Goal: Information Seeking & Learning: Learn about a topic

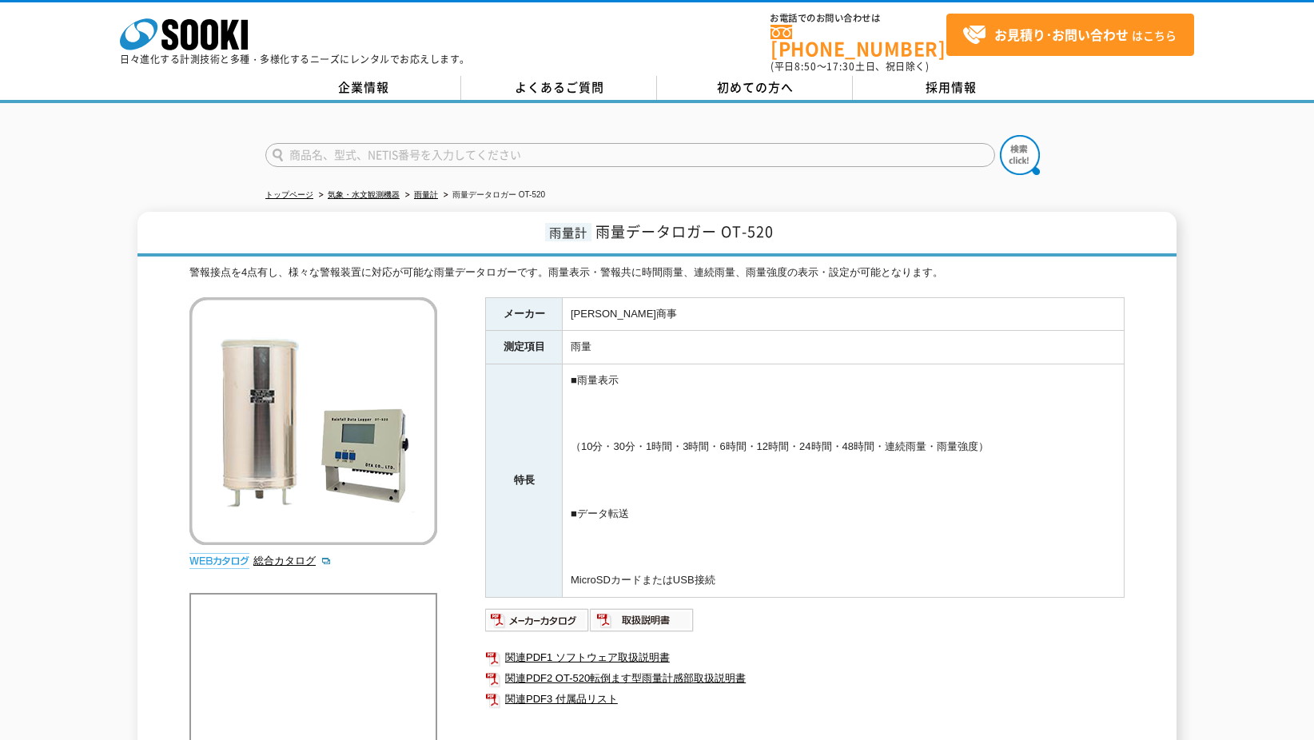
click at [457, 153] on input "text" at bounding box center [630, 155] width 730 height 24
click at [491, 143] on input "text" at bounding box center [630, 155] width 730 height 24
type input "商品名、型式、NETIS番号を入力してください"
click at [421, 190] on link "雨量計" at bounding box center [426, 194] width 24 height 9
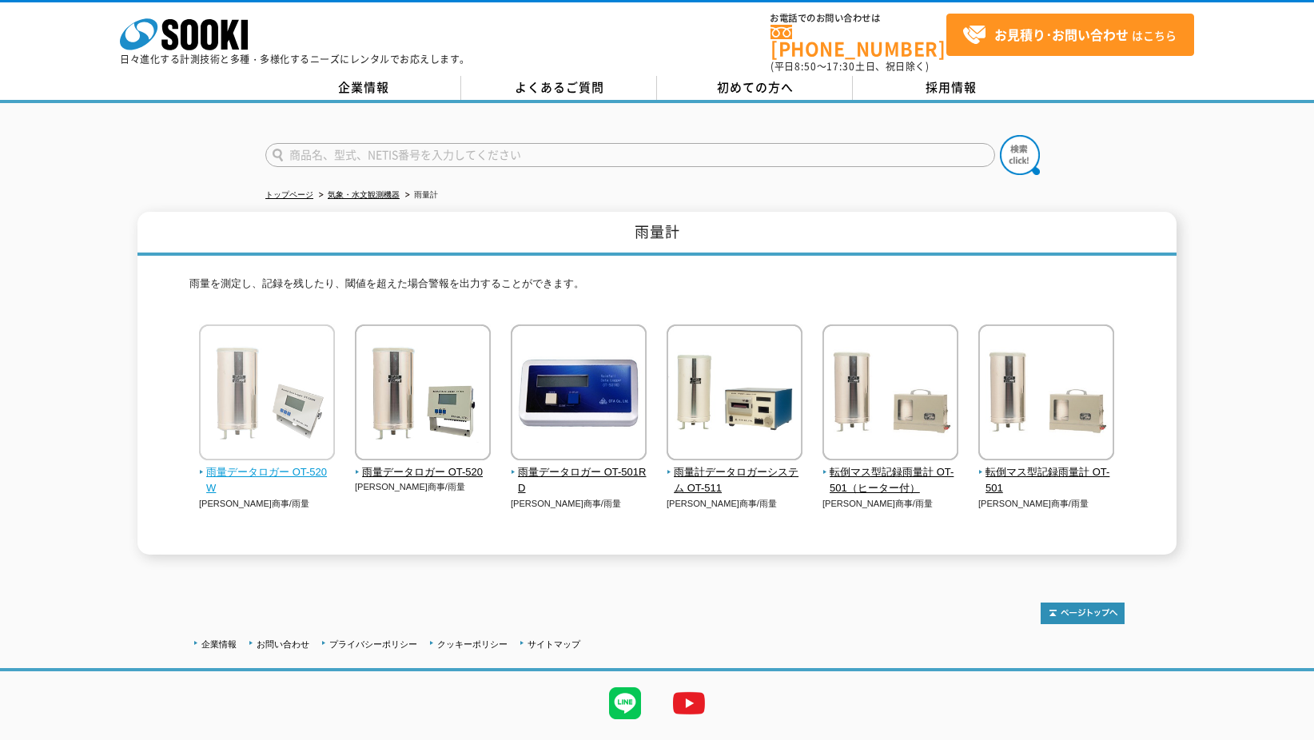
click at [223, 464] on span "雨量データロガー OT-520W" at bounding box center [267, 481] width 137 height 34
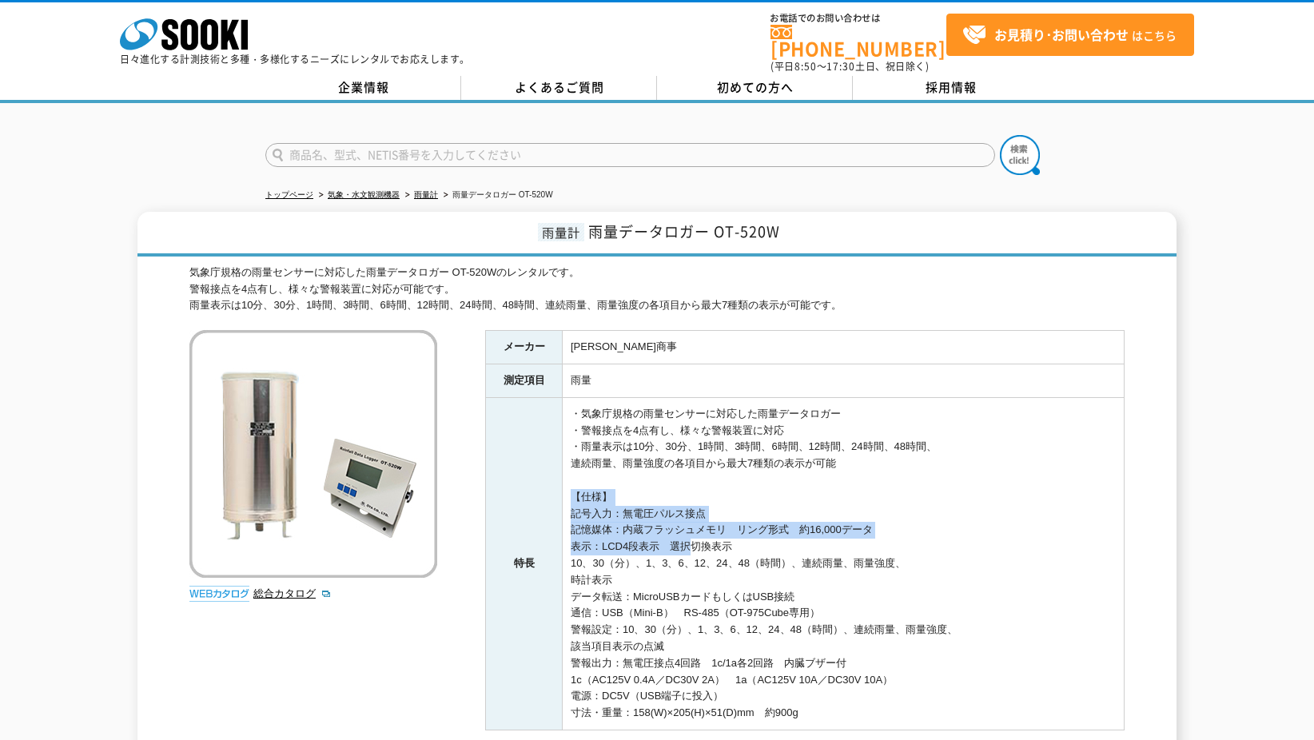
drag, startPoint x: 648, startPoint y: 492, endPoint x: 681, endPoint y: 539, distance: 57.2
click at [681, 539] on td "・気象庁規格の雨量センサーに対応した雨量データロガー ・警報接点を4点有し、様々な警報装置に対応 ・雨量表示は10分、30分、1時間、3時間、6時間、12時間…" at bounding box center [844, 563] width 562 height 333
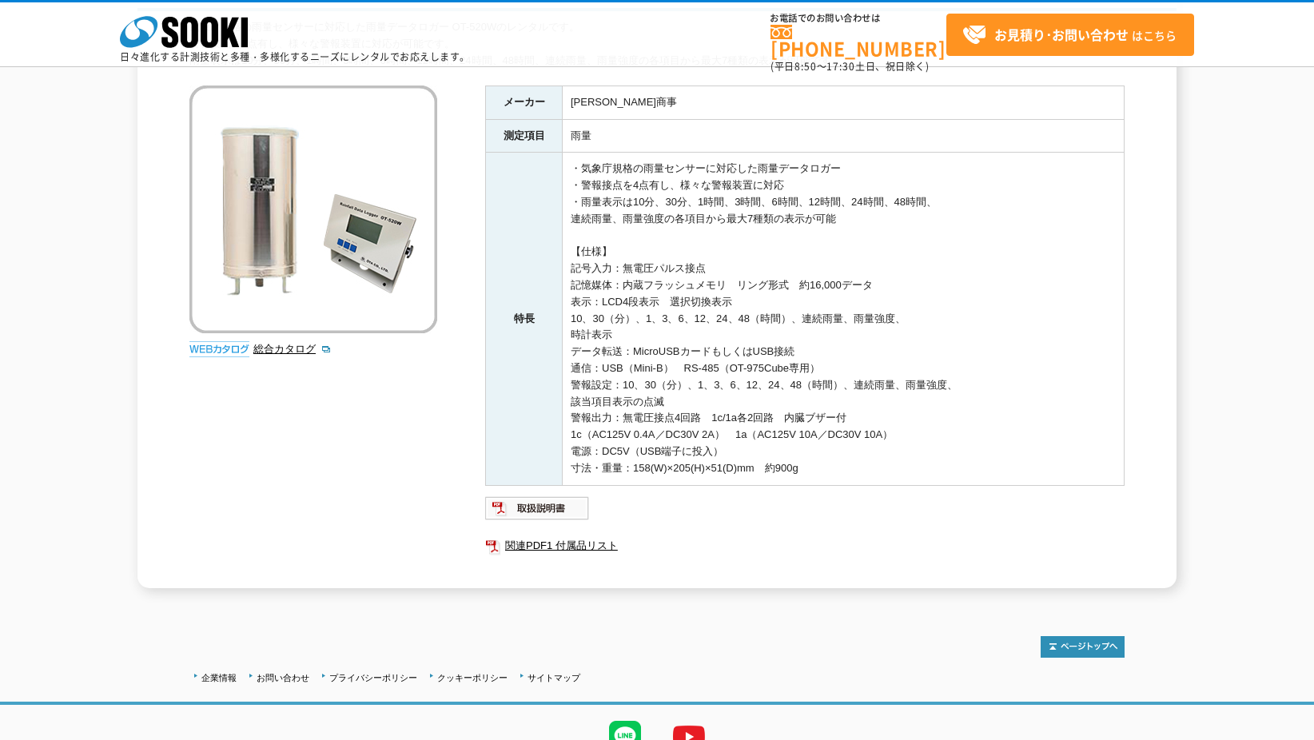
scroll to position [246, 0]
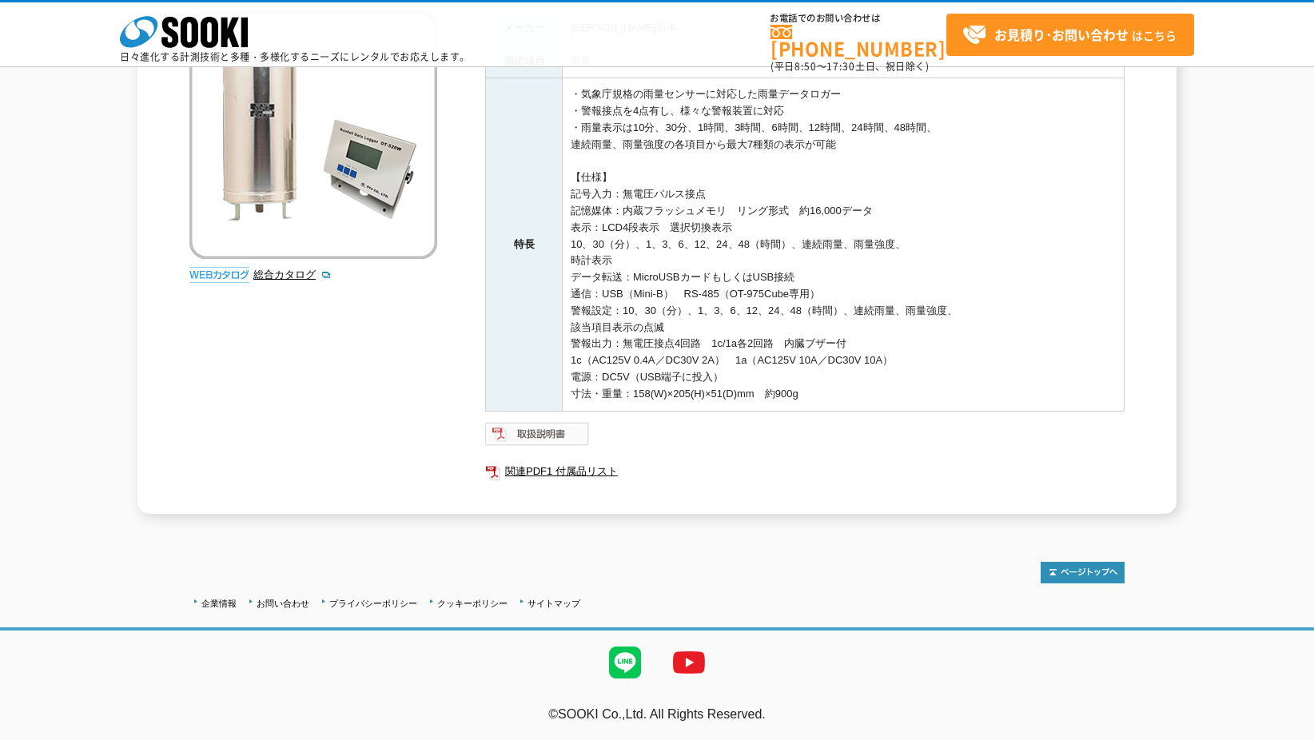
click at [559, 440] on img at bounding box center [537, 434] width 105 height 26
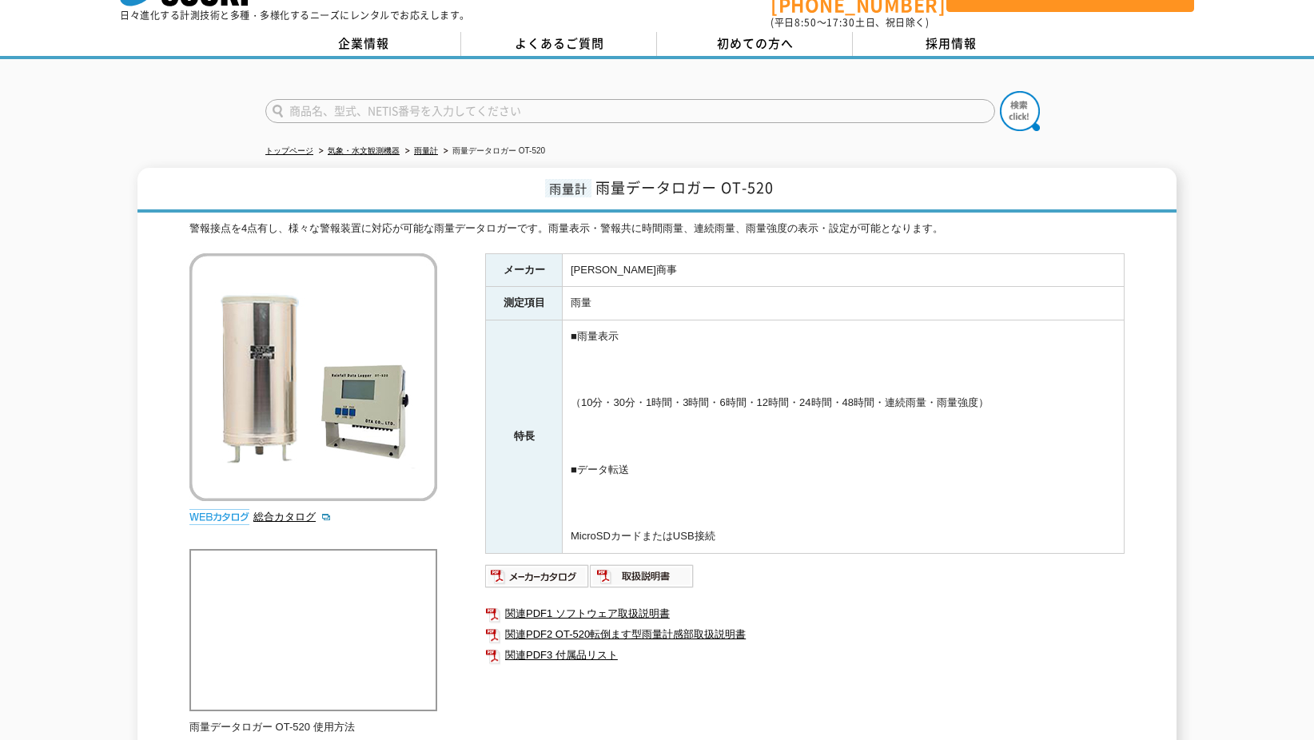
scroll to position [80, 0]
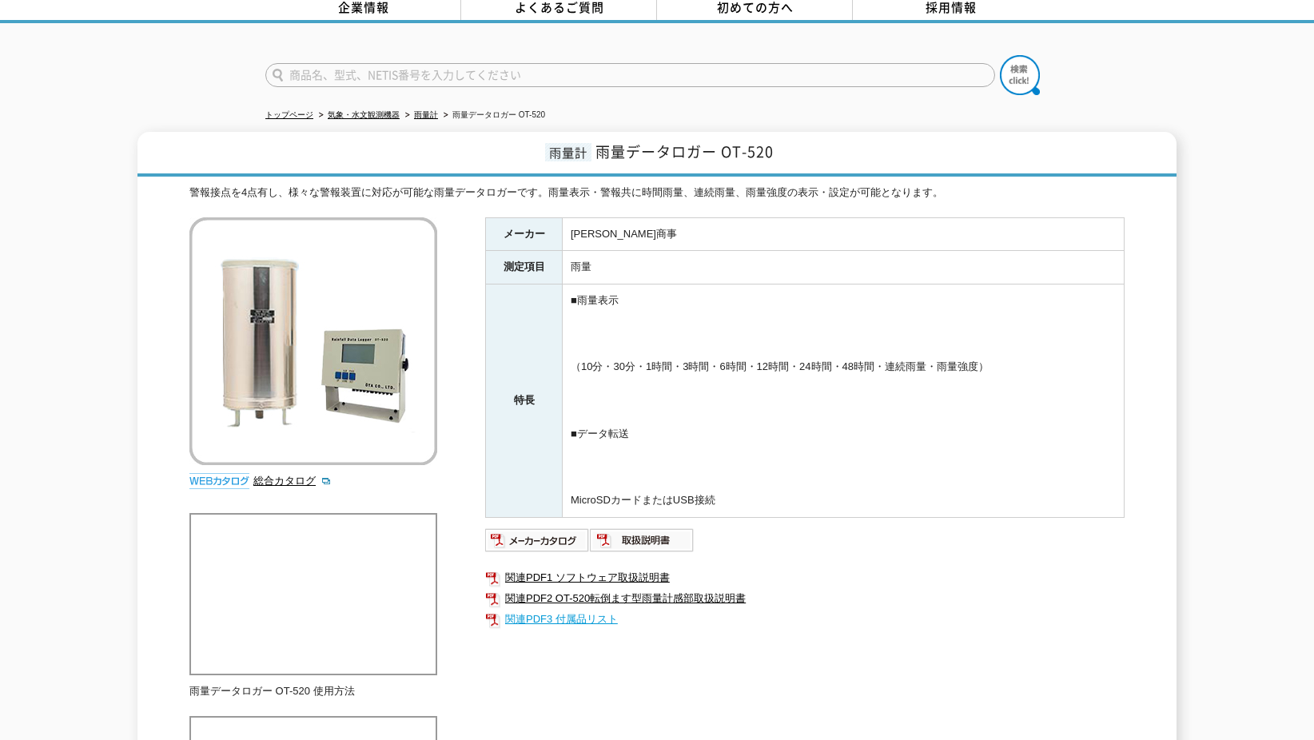
click at [587, 616] on link "関連PDF3 付属品リスト" at bounding box center [805, 619] width 640 height 21
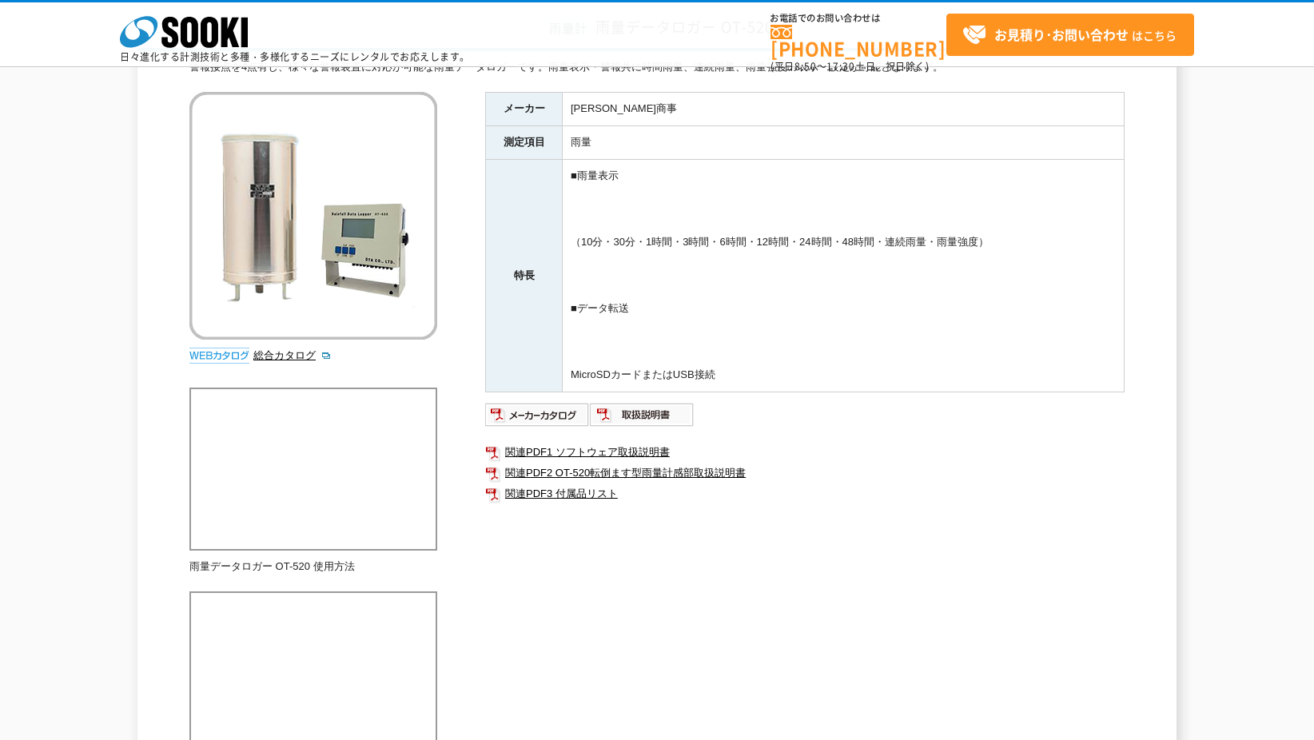
scroll to position [160, 0]
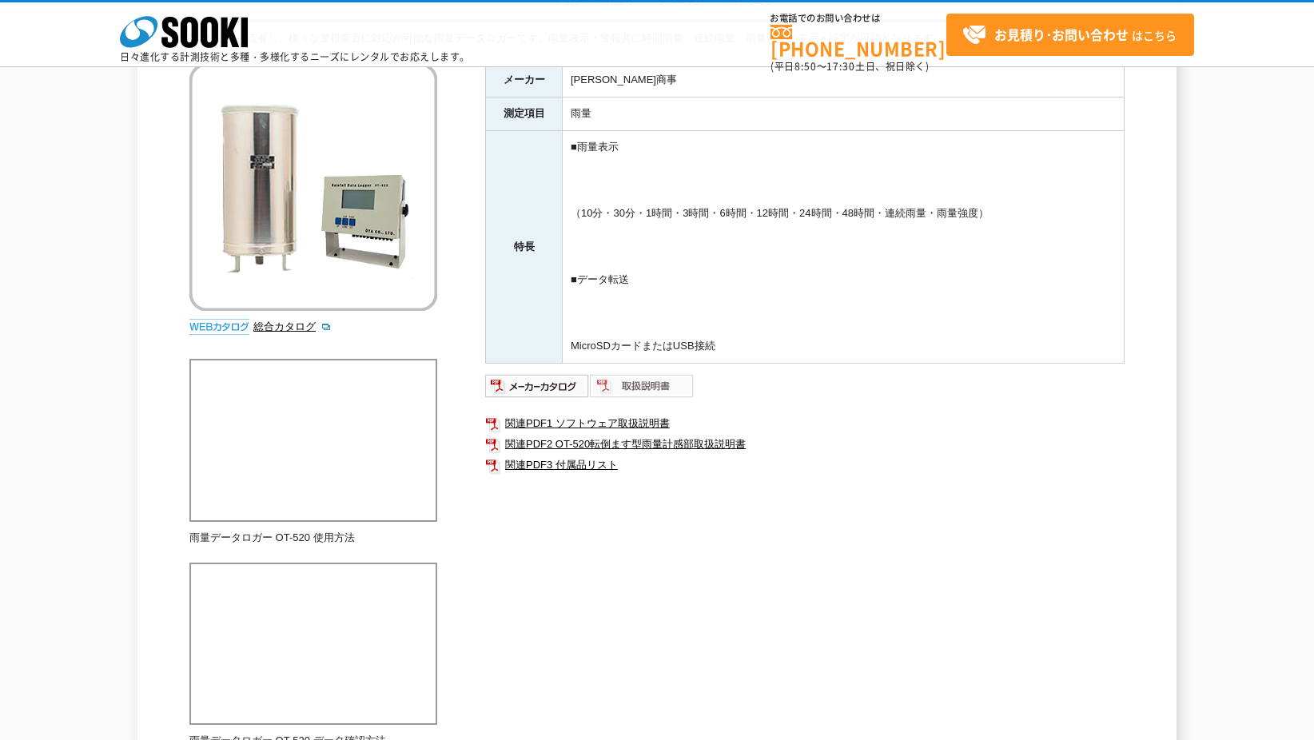
click at [616, 386] on img at bounding box center [642, 386] width 105 height 26
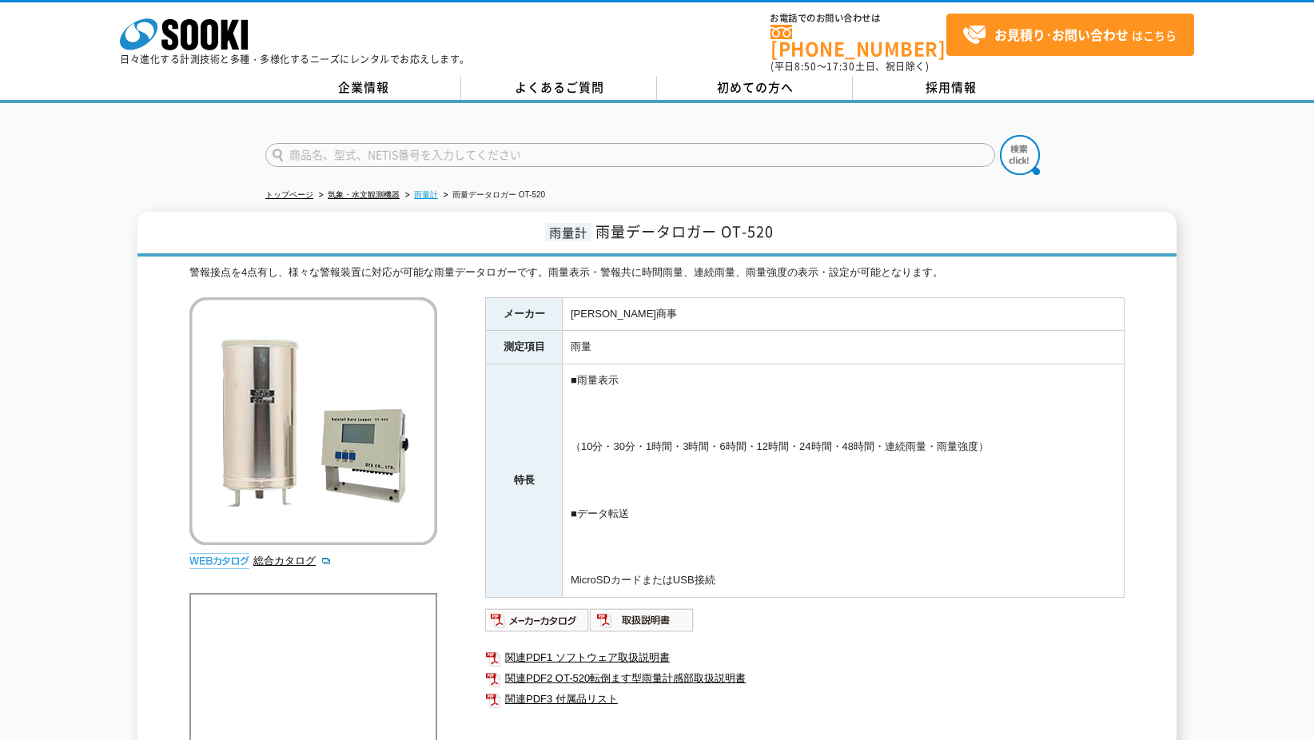
click at [425, 190] on link "雨量計" at bounding box center [426, 194] width 24 height 9
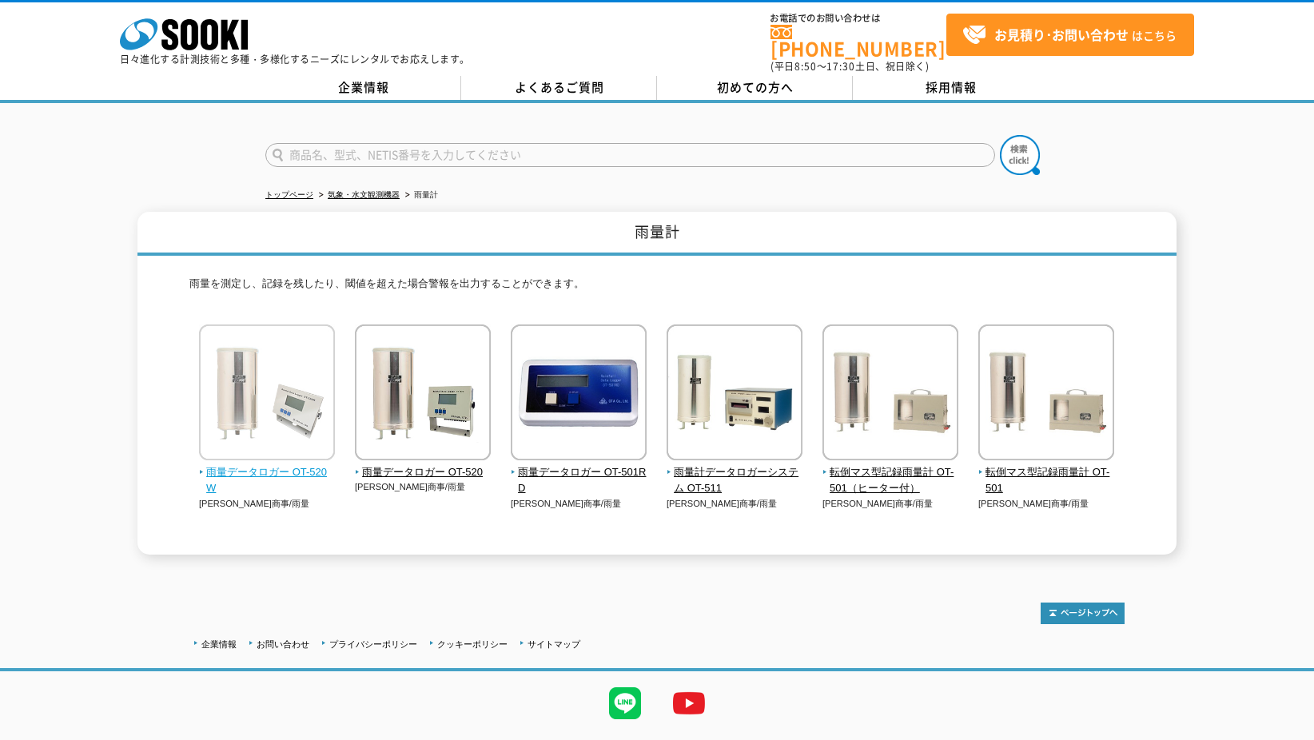
click at [317, 468] on span "雨量データロガー OT-520W" at bounding box center [267, 481] width 137 height 34
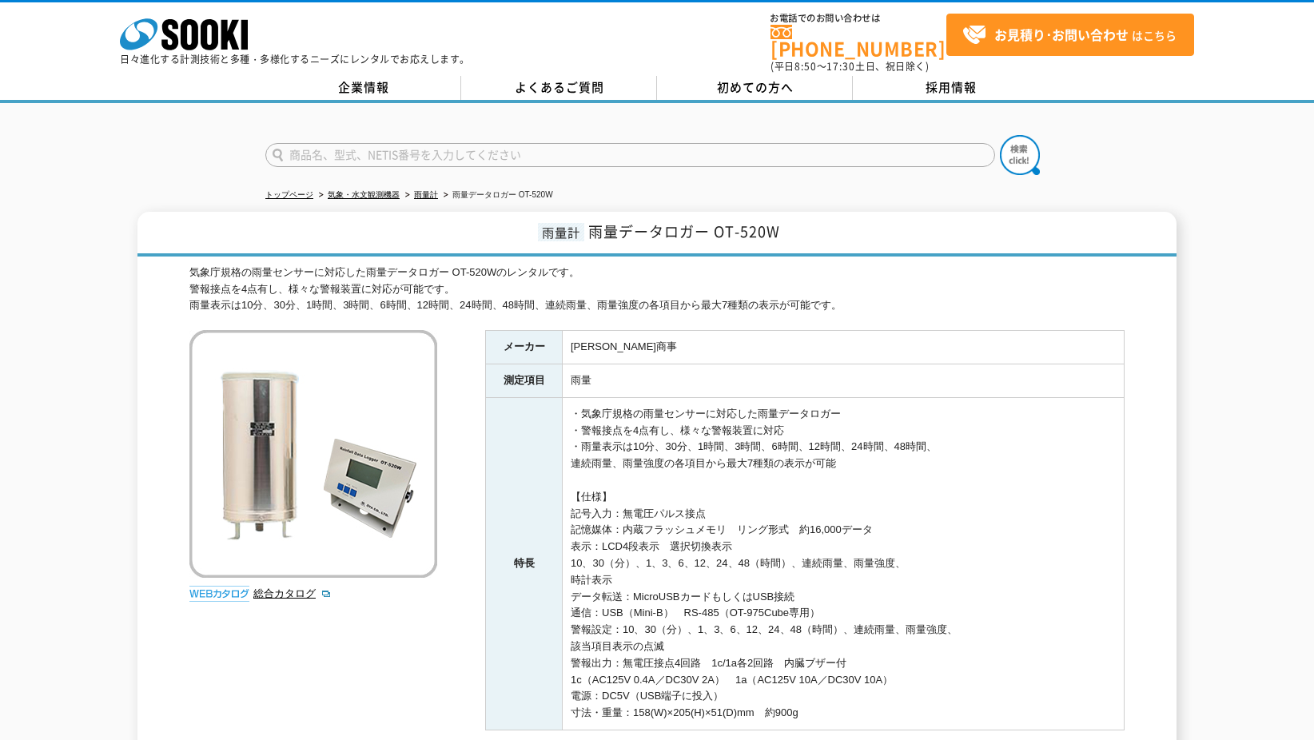
drag, startPoint x: 636, startPoint y: 397, endPoint x: 705, endPoint y: 512, distance: 134.5
click at [705, 512] on td "・気象庁規格の雨量センサーに対応した雨量データロガー ・警報接点を4点有し、様々な警報装置に対応 ・雨量表示は10分、30分、1時間、3時間、6時間、12時間…" at bounding box center [844, 563] width 562 height 333
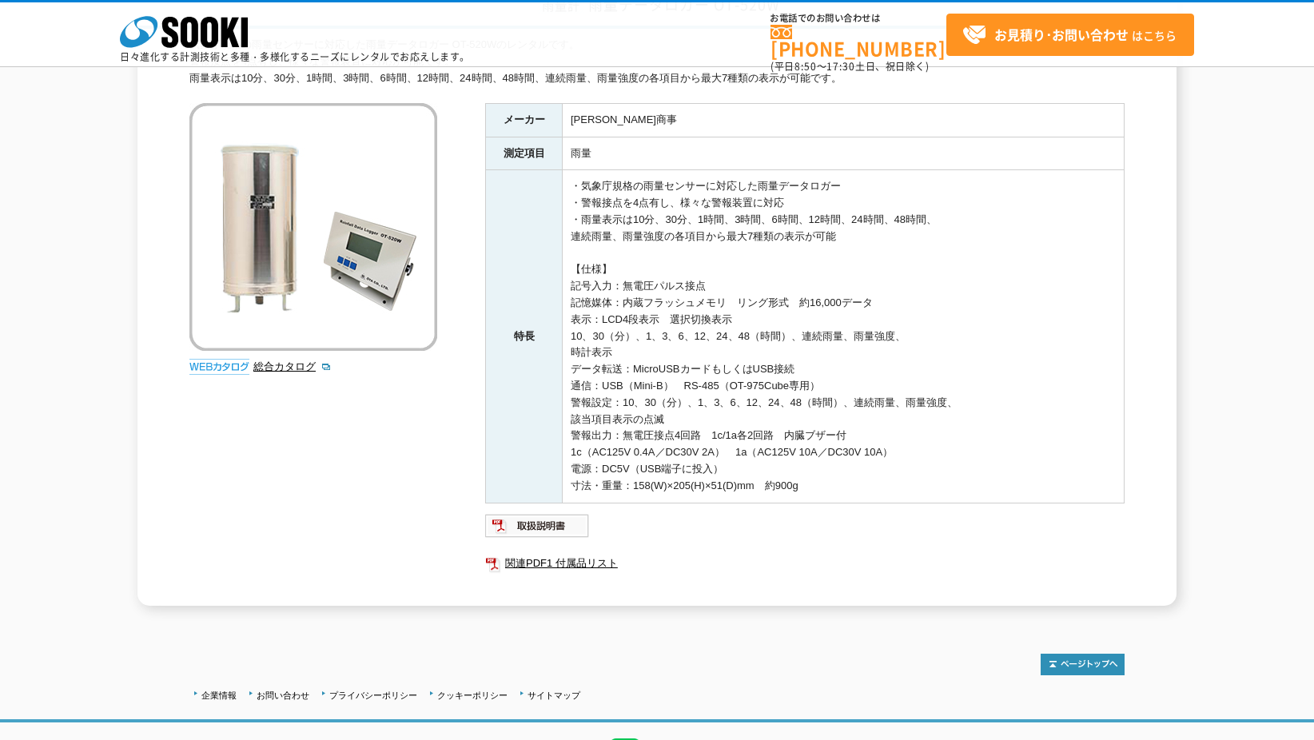
scroll to position [160, 0]
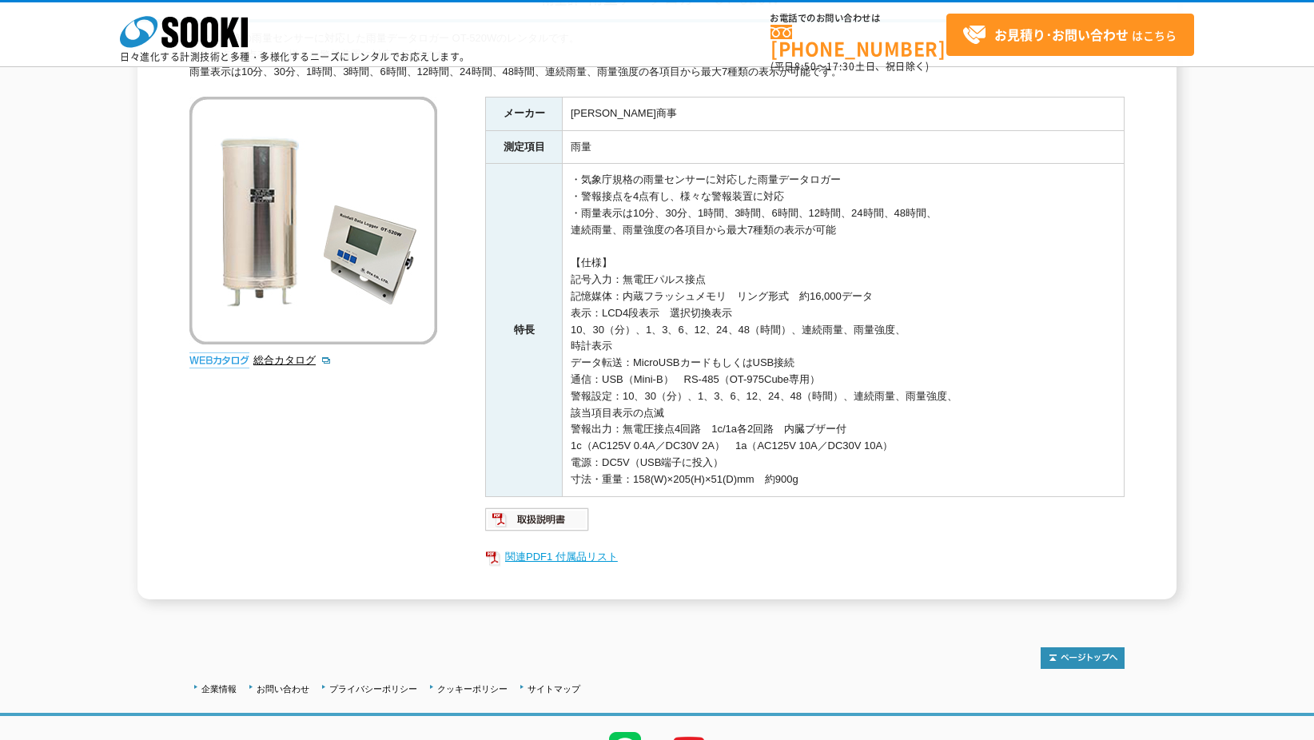
click at [559, 562] on link "関連PDF1 付属品リスト" at bounding box center [805, 557] width 640 height 21
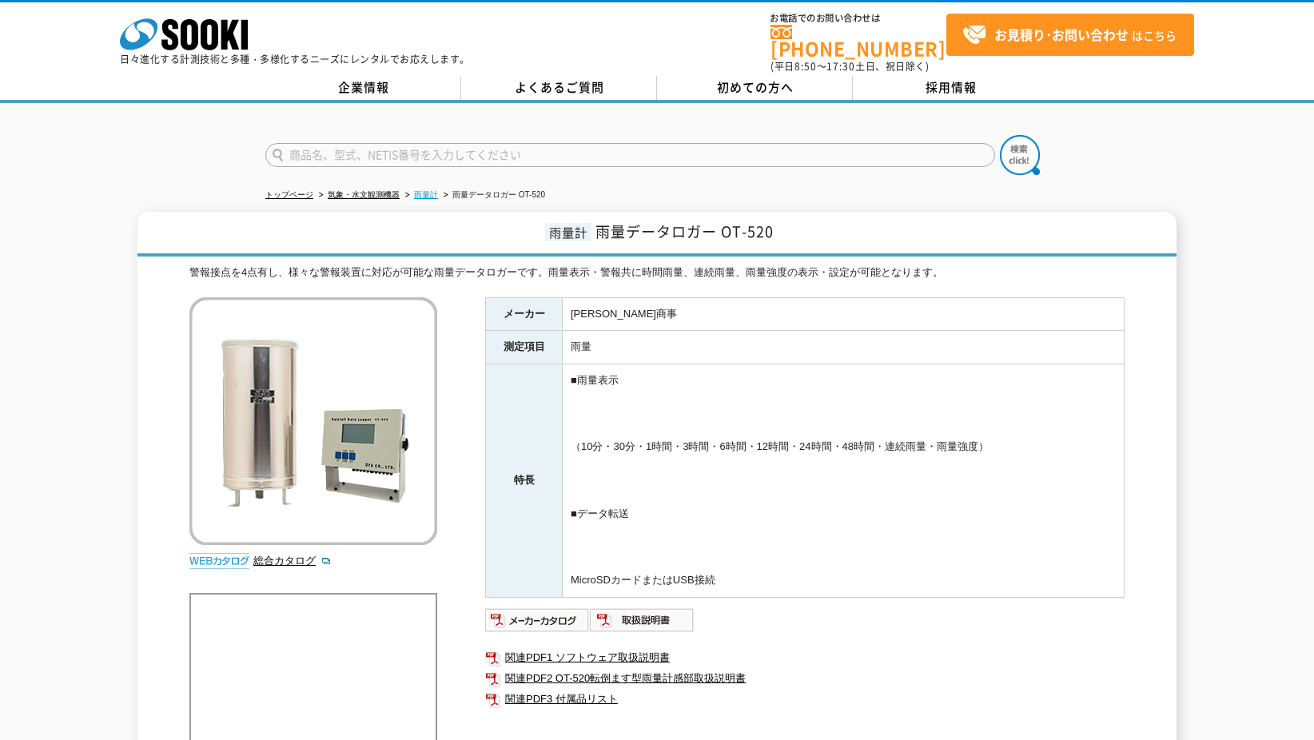
click at [419, 190] on link "雨量計" at bounding box center [426, 194] width 24 height 9
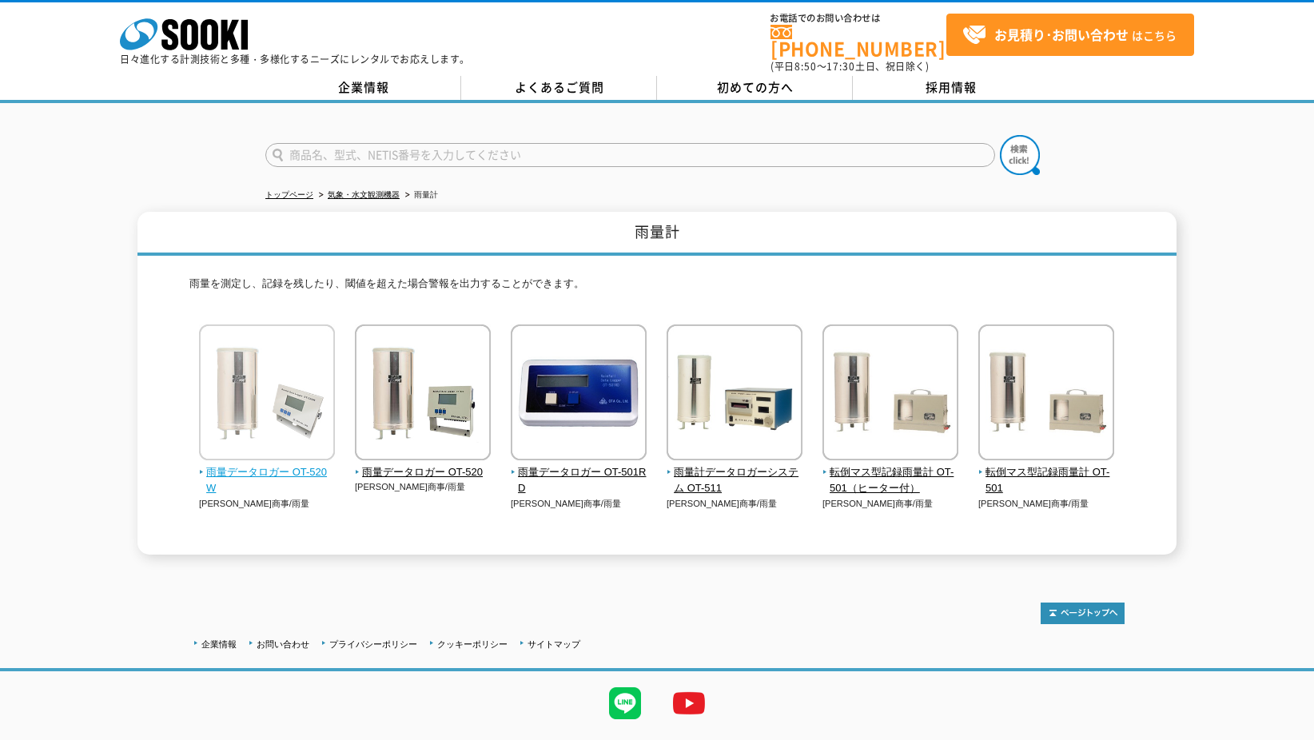
click at [273, 464] on span "雨量データロガー OT-520W" at bounding box center [267, 481] width 137 height 34
